Goal: Transaction & Acquisition: Purchase product/service

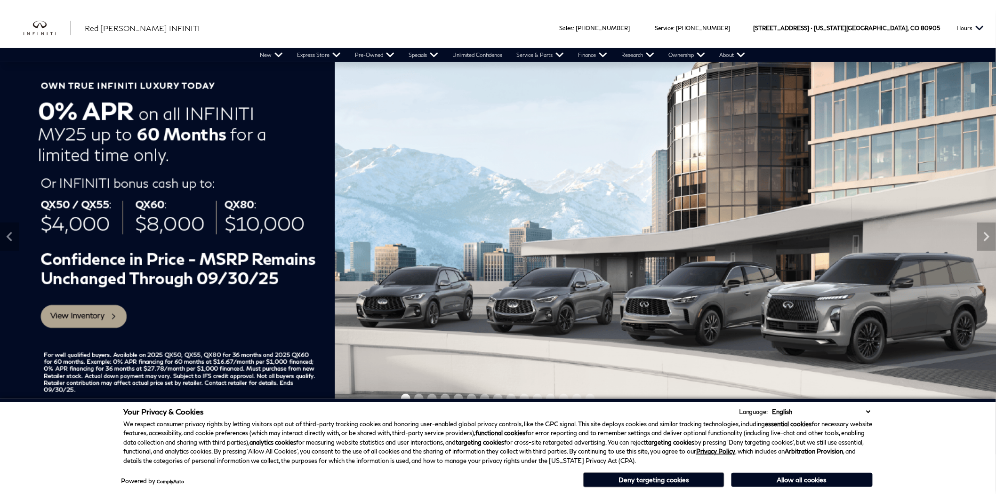
click at [681, 476] on button "Deny targeting cookies" at bounding box center [653, 480] width 141 height 15
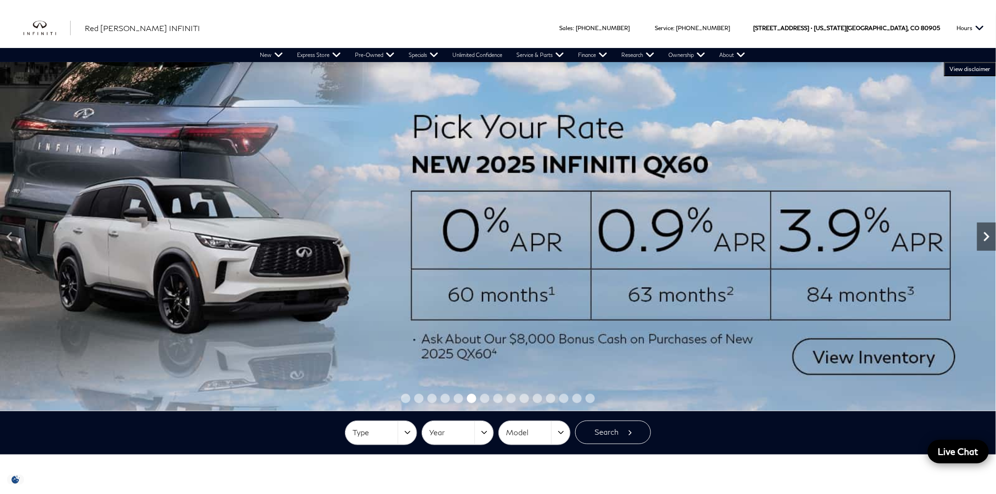
click at [980, 240] on icon "Next" at bounding box center [986, 236] width 19 height 19
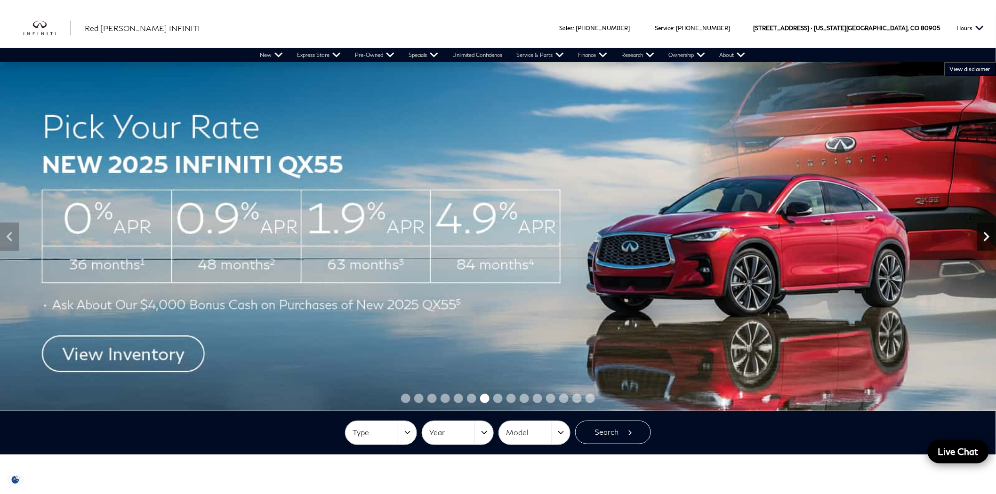
click at [980, 240] on icon "Next" at bounding box center [986, 236] width 19 height 19
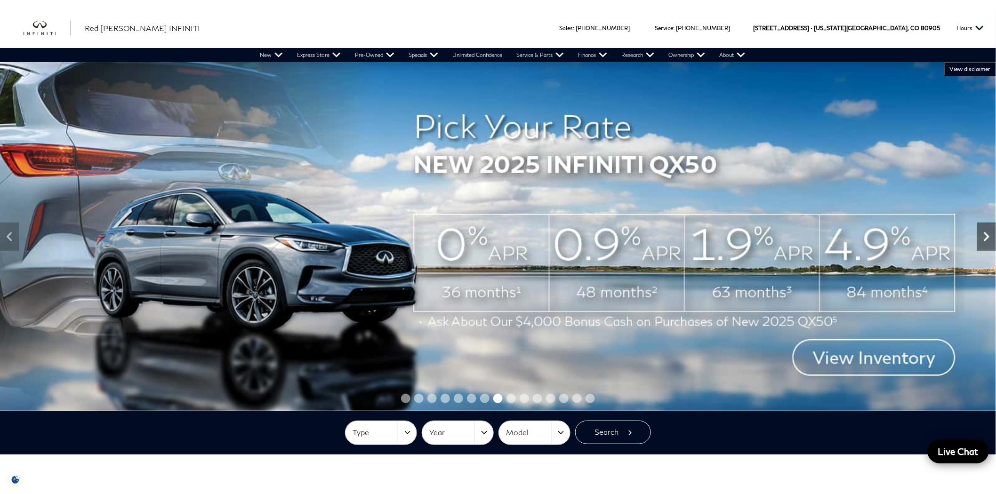
click at [980, 240] on icon "Next" at bounding box center [986, 236] width 19 height 19
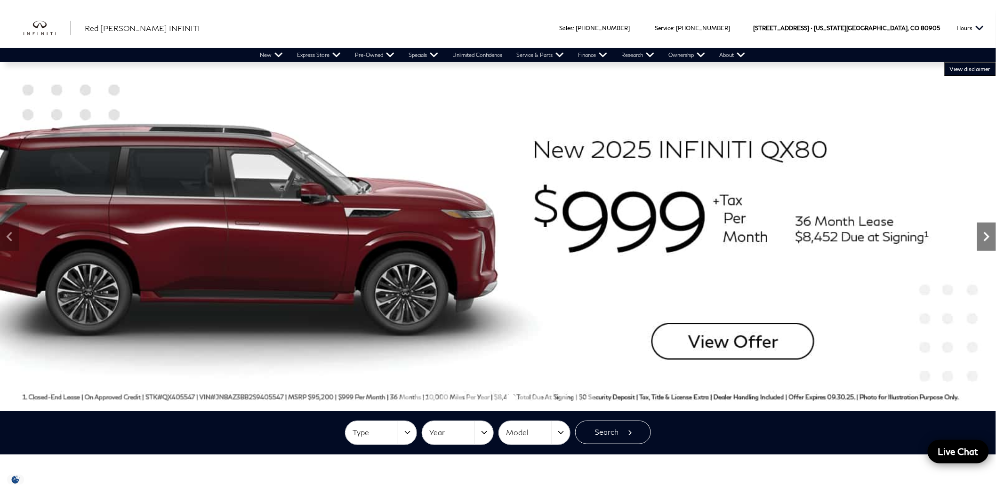
click at [980, 240] on icon "Next" at bounding box center [986, 236] width 19 height 19
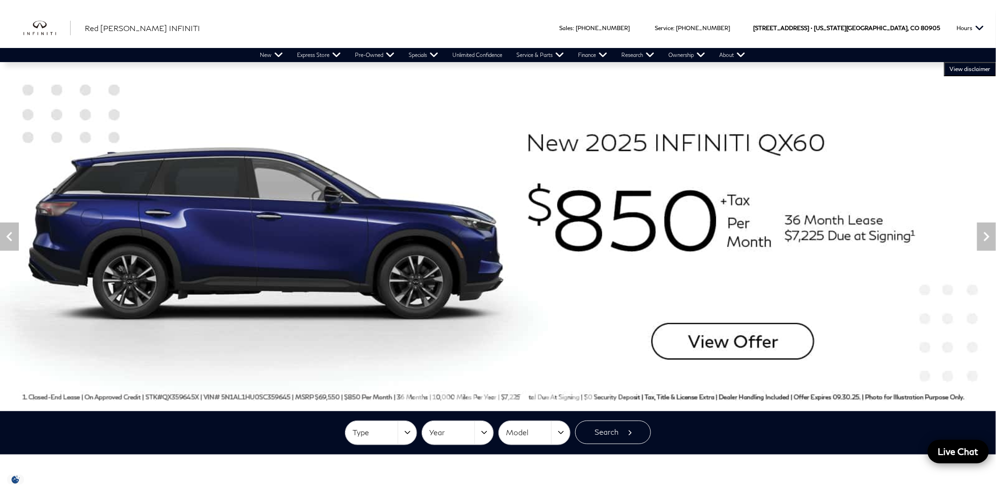
click at [958, 69] on span "VIEW DISCLAIMER" at bounding box center [970, 69] width 41 height 8
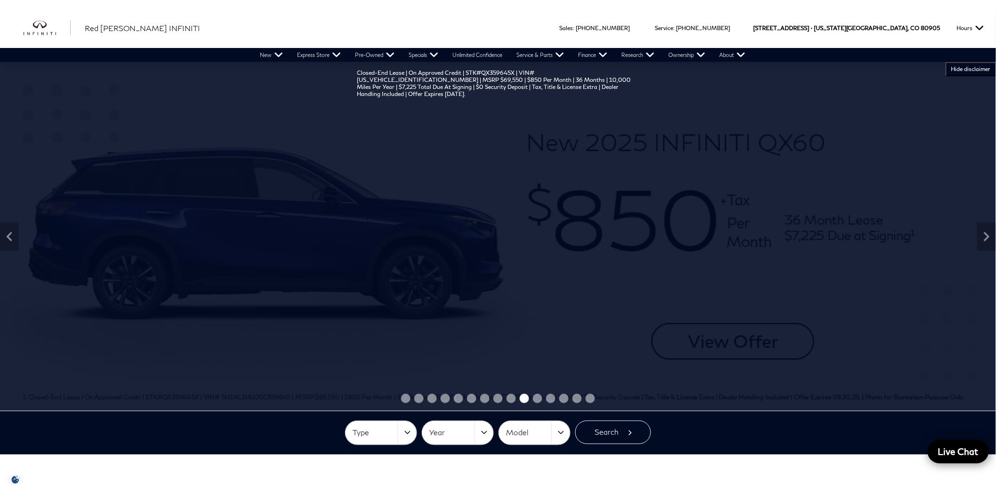
click at [958, 69] on span "HIDE DISCLAIMER" at bounding box center [971, 69] width 40 height 8
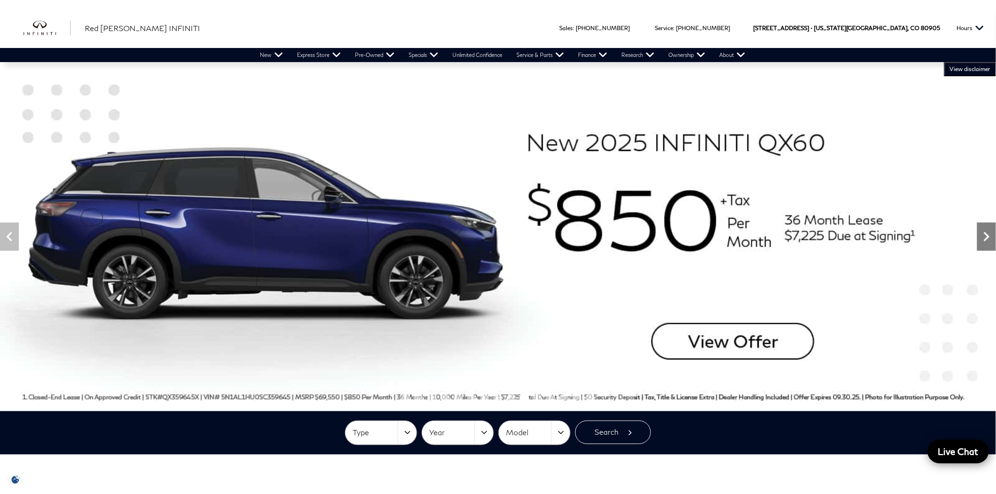
click at [984, 233] on icon "Next" at bounding box center [986, 236] width 19 height 19
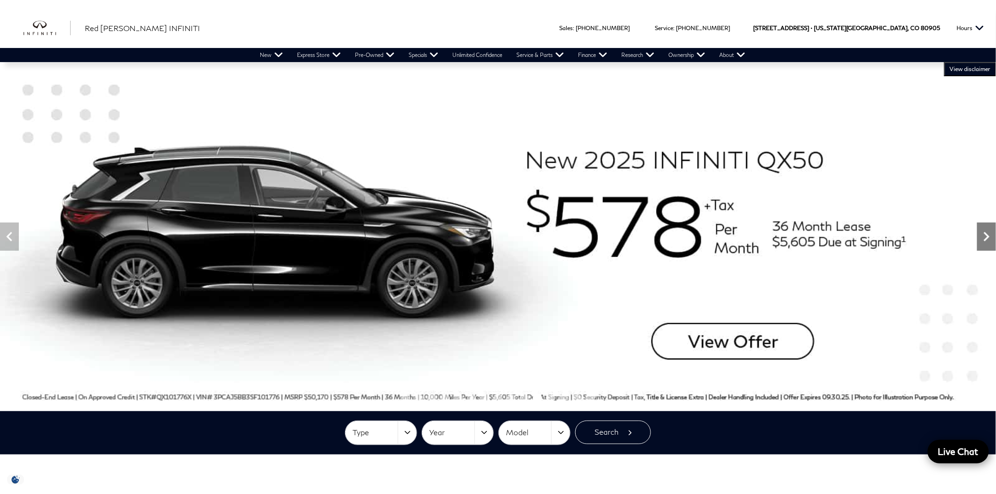
click at [984, 233] on icon "Next" at bounding box center [986, 236] width 19 height 19
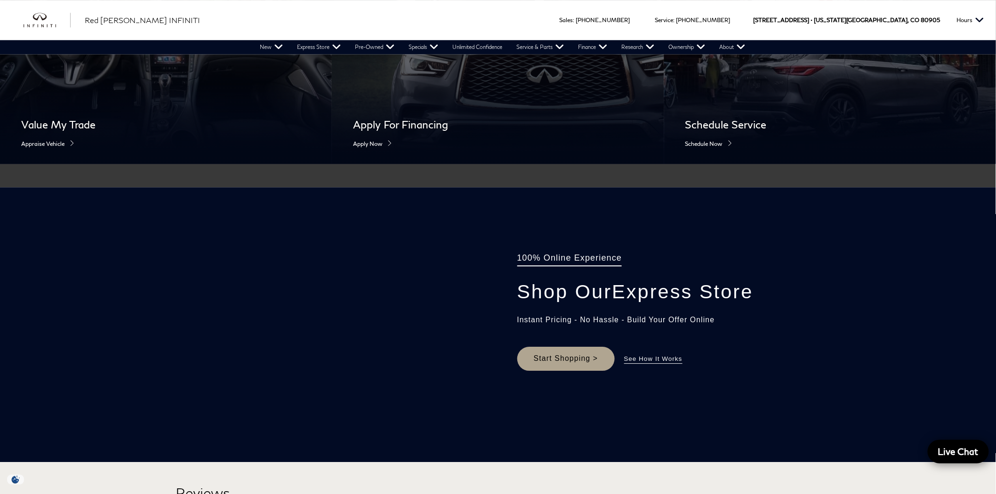
scroll to position [966, 0]
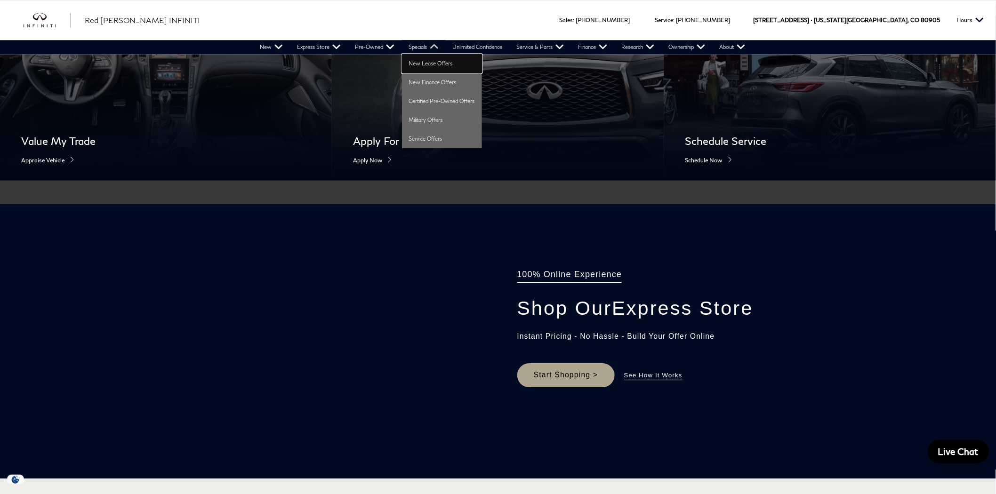
click at [424, 70] on link "New Lease Offers" at bounding box center [442, 63] width 80 height 19
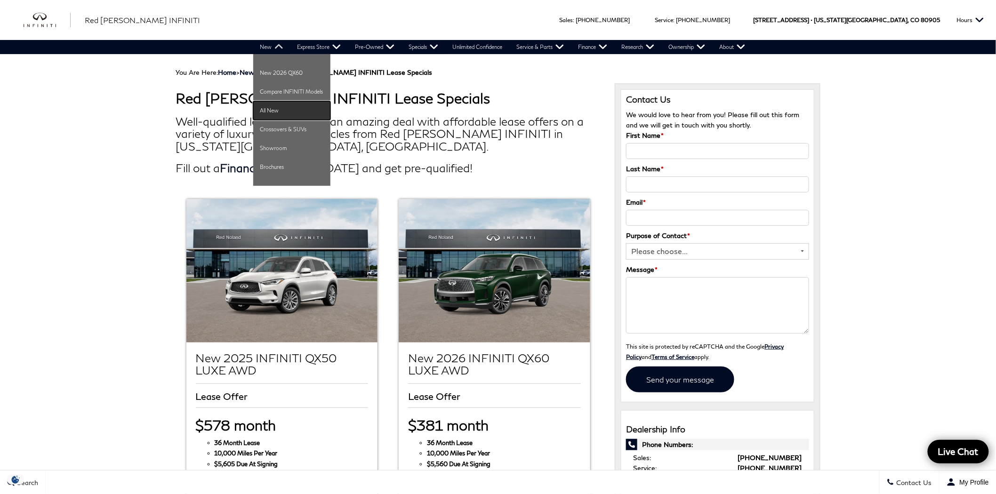
click at [273, 111] on link "All New" at bounding box center [291, 110] width 77 height 19
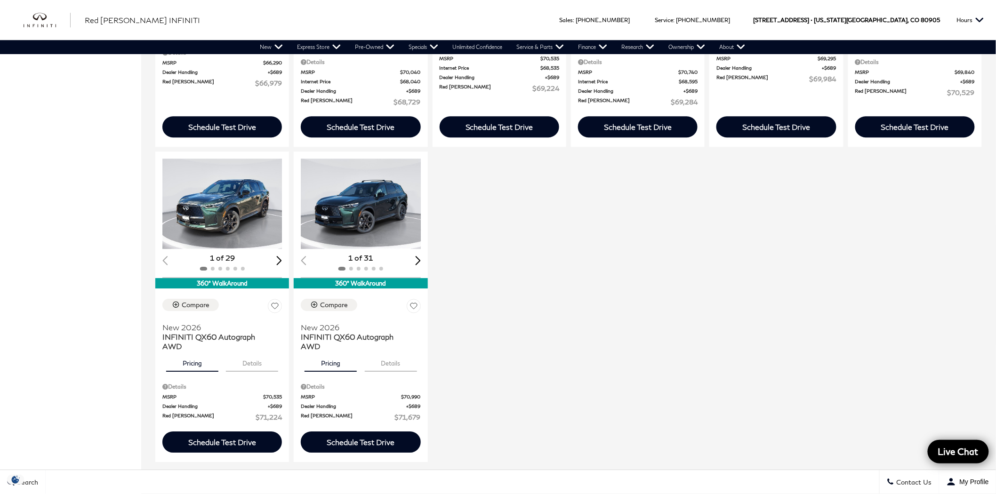
scroll to position [1248, 0]
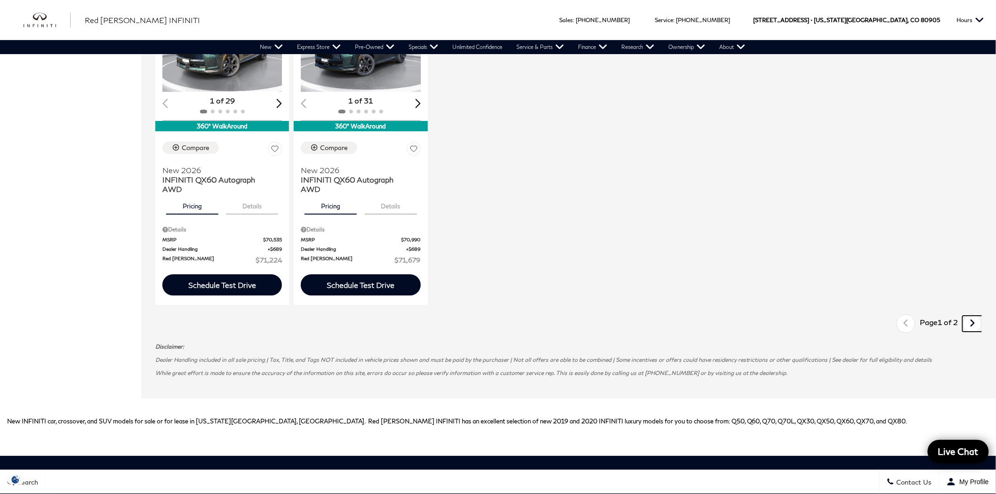
click at [975, 316] on link "Next" at bounding box center [972, 324] width 20 height 16
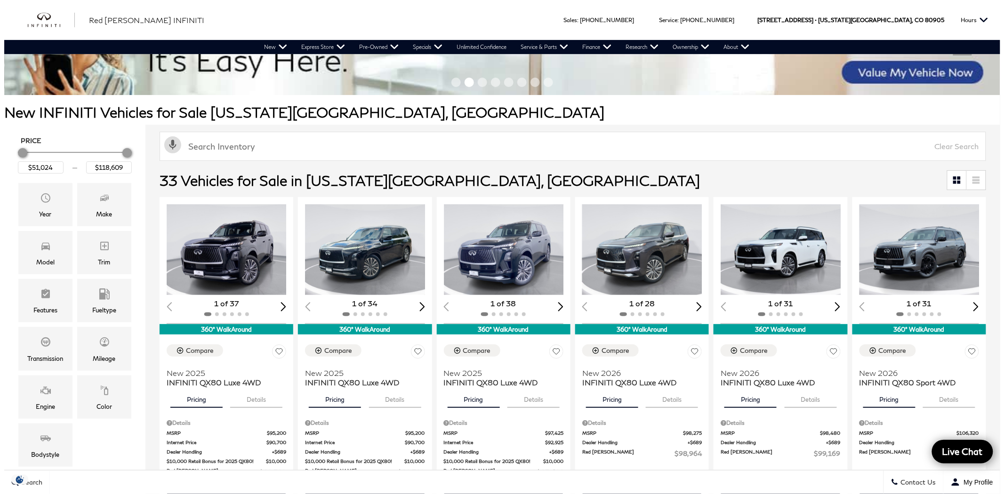
scroll to position [52, 0]
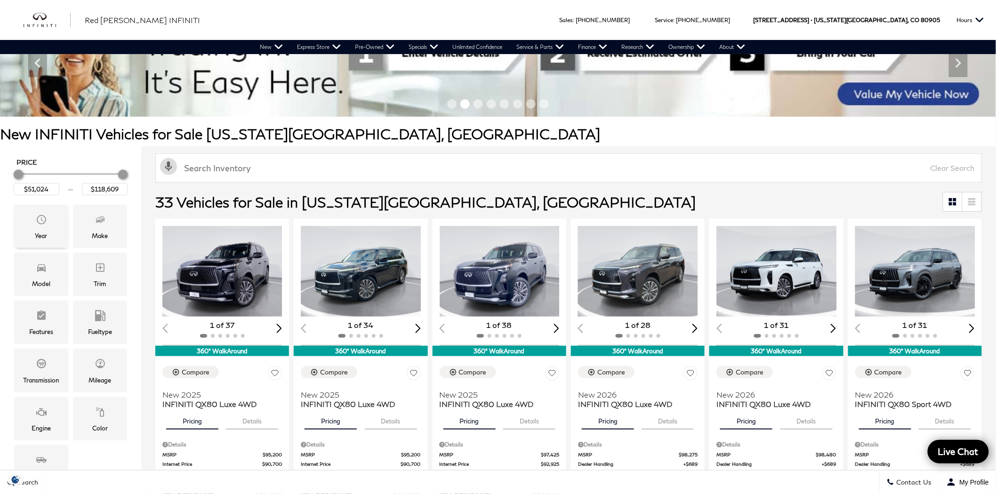
click at [42, 218] on icon "Year" at bounding box center [41, 219] width 11 height 11
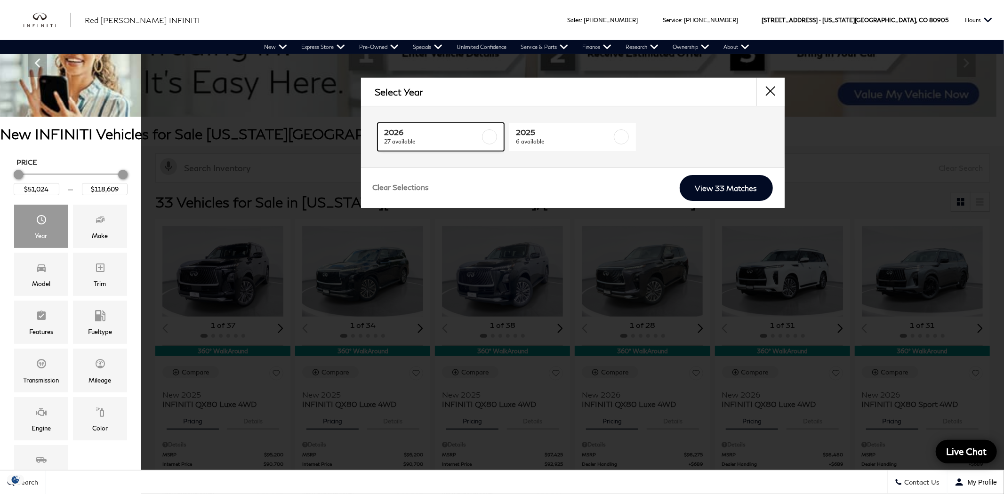
click at [438, 143] on span "27 available" at bounding box center [433, 141] width 96 height 9
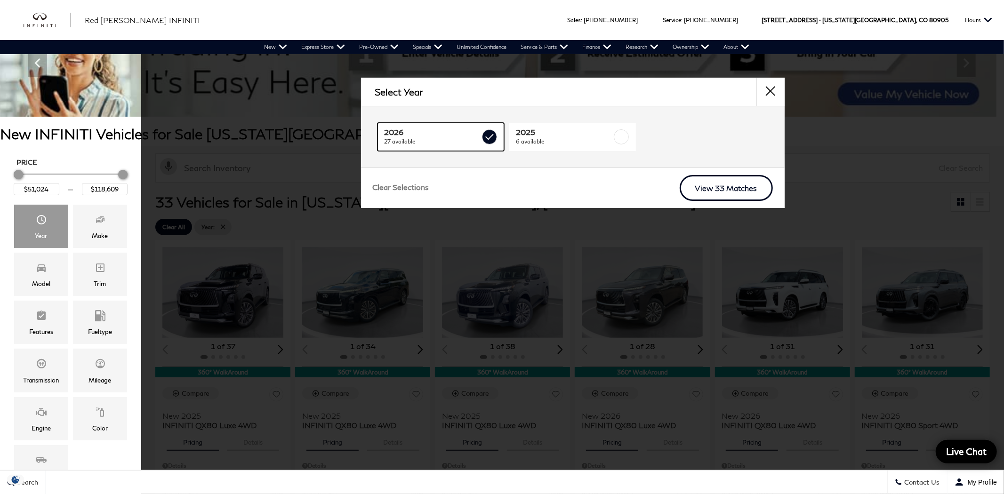
type input "$56,084"
checkbox input "true"
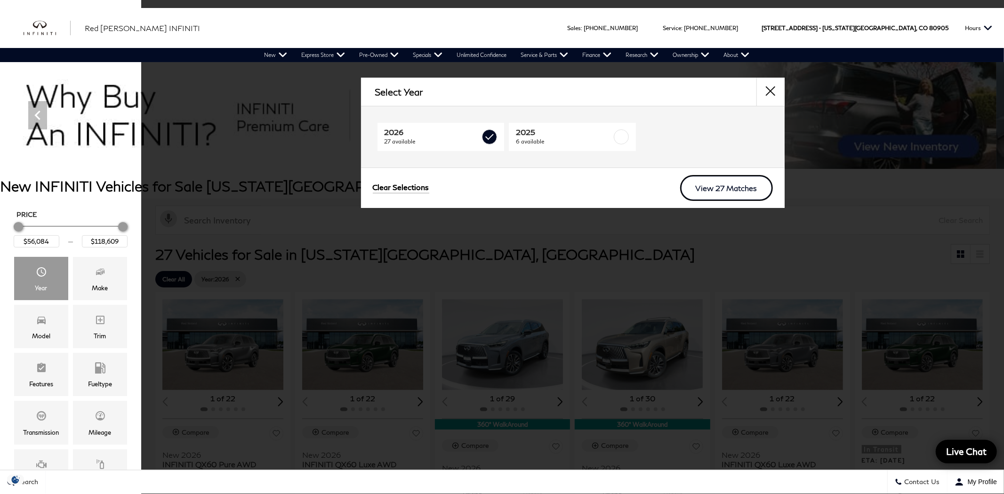
click at [733, 188] on link "View 27 Matches" at bounding box center [726, 188] width 93 height 26
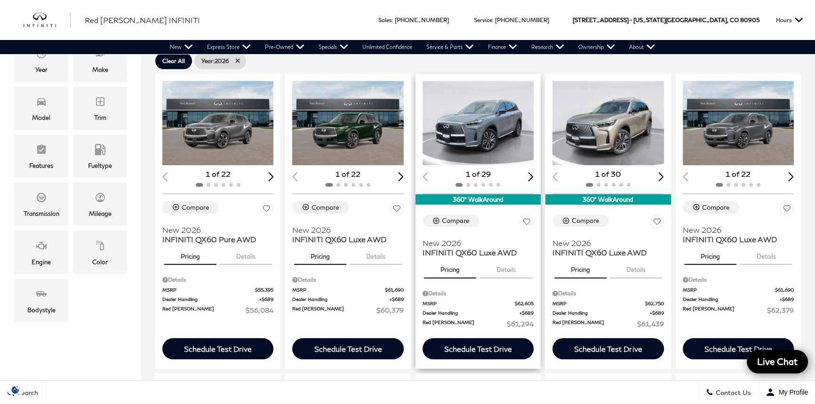
scroll to position [184, 0]
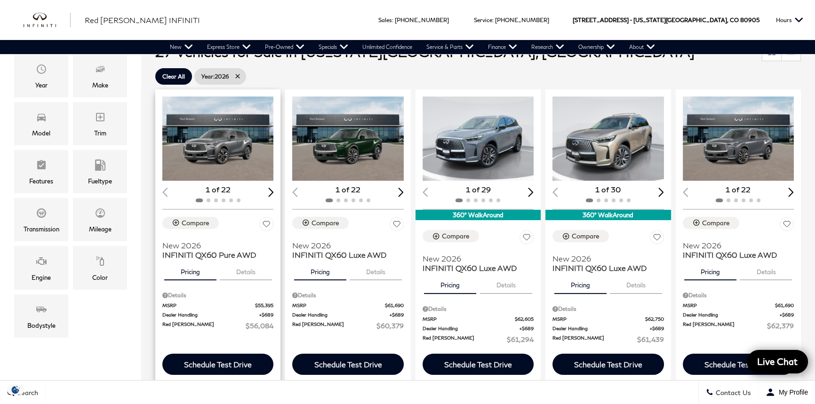
click at [242, 271] on button "Details" at bounding box center [246, 270] width 52 height 21
click at [193, 270] on button "Pricing" at bounding box center [190, 270] width 52 height 21
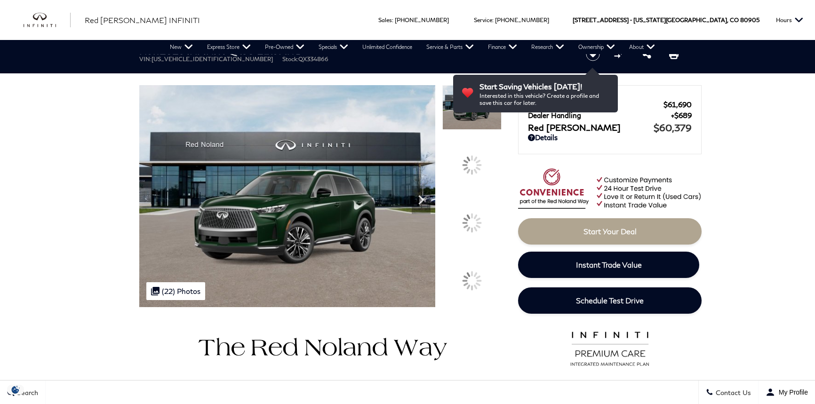
click at [193, 59] on span "[US_VEHICLE_IDENTIFICATION_NUMBER]" at bounding box center [212, 59] width 121 height 7
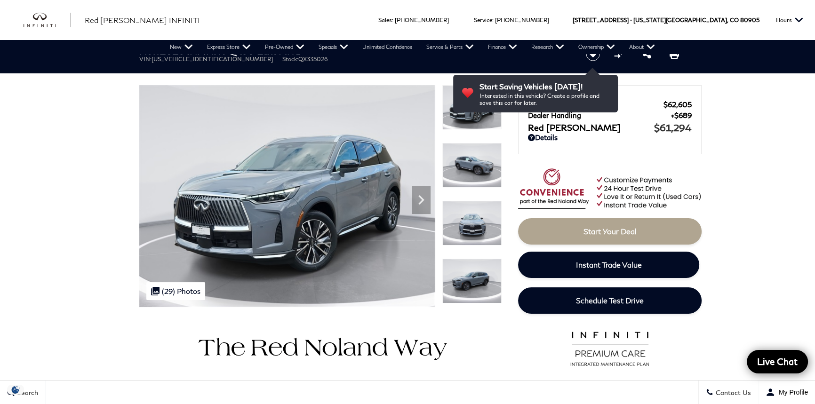
click at [189, 61] on span "5N1AL1FS2TC335026" at bounding box center [212, 59] width 121 height 7
